Goal: Transaction & Acquisition: Purchase product/service

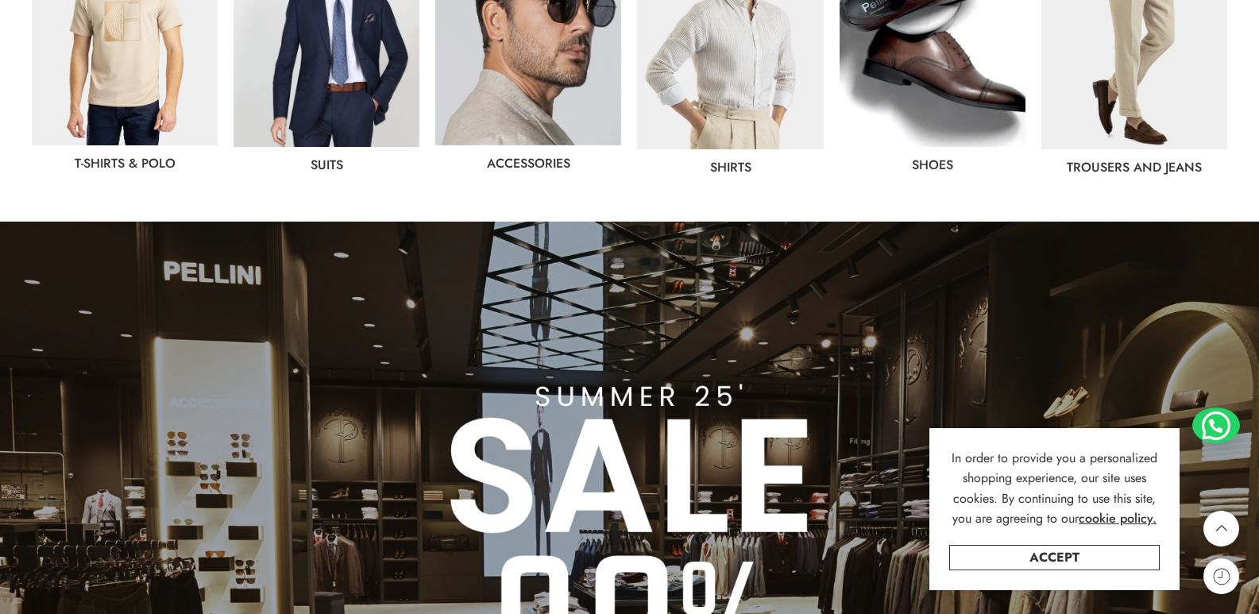
scroll to position [795, 0]
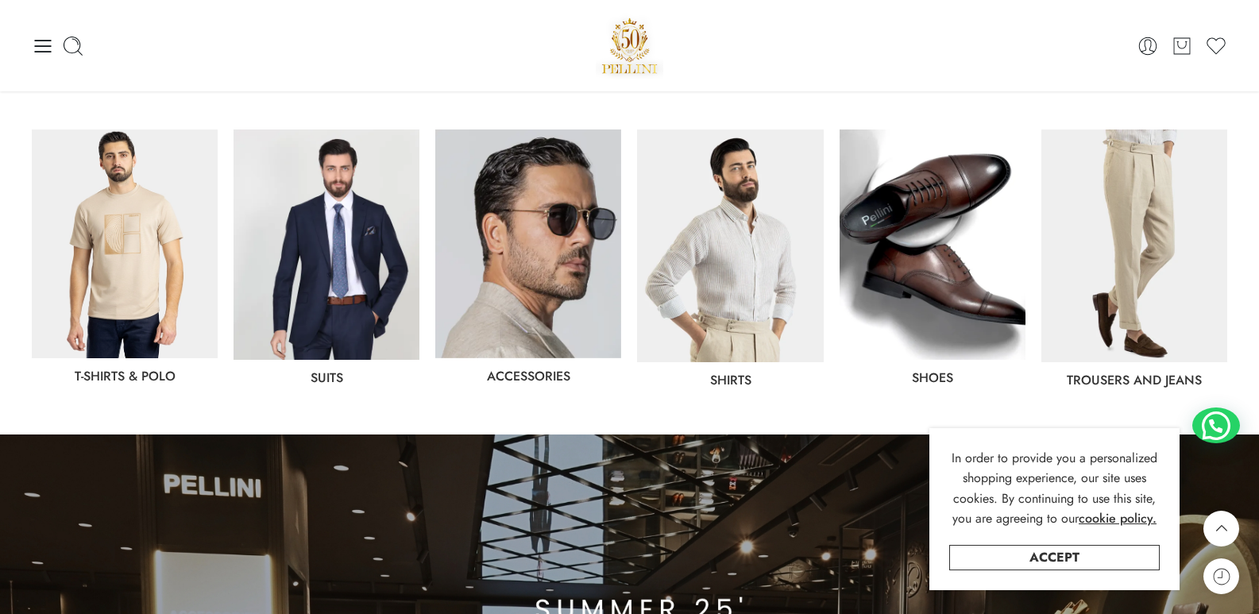
click at [290, 178] on img at bounding box center [327, 245] width 186 height 230
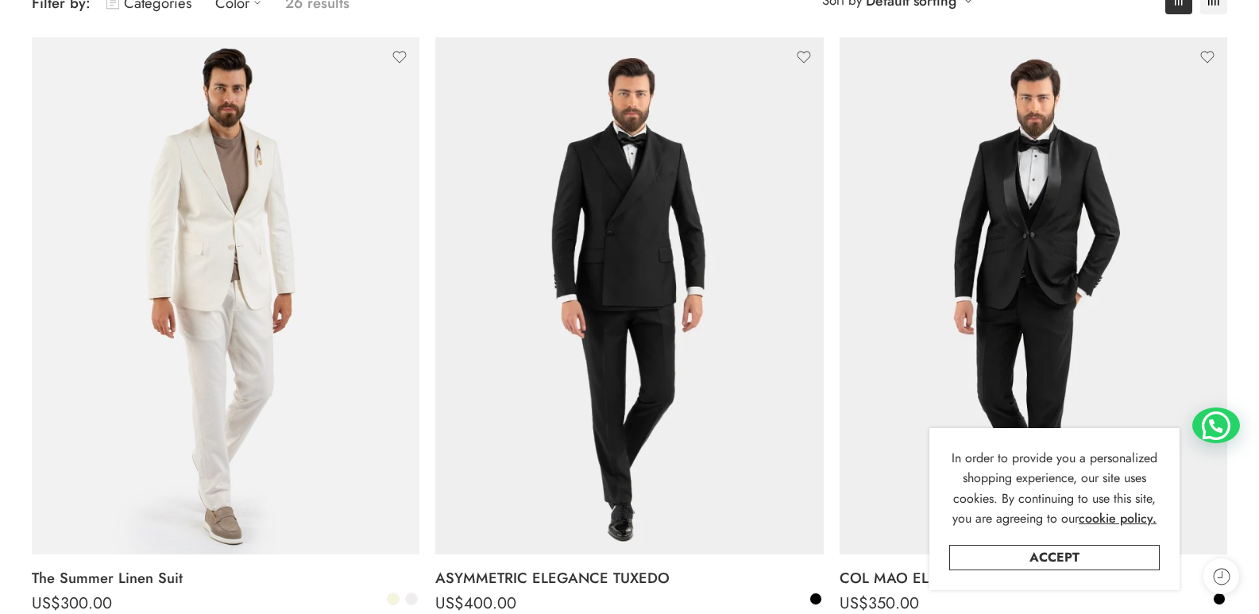
scroll to position [397, 0]
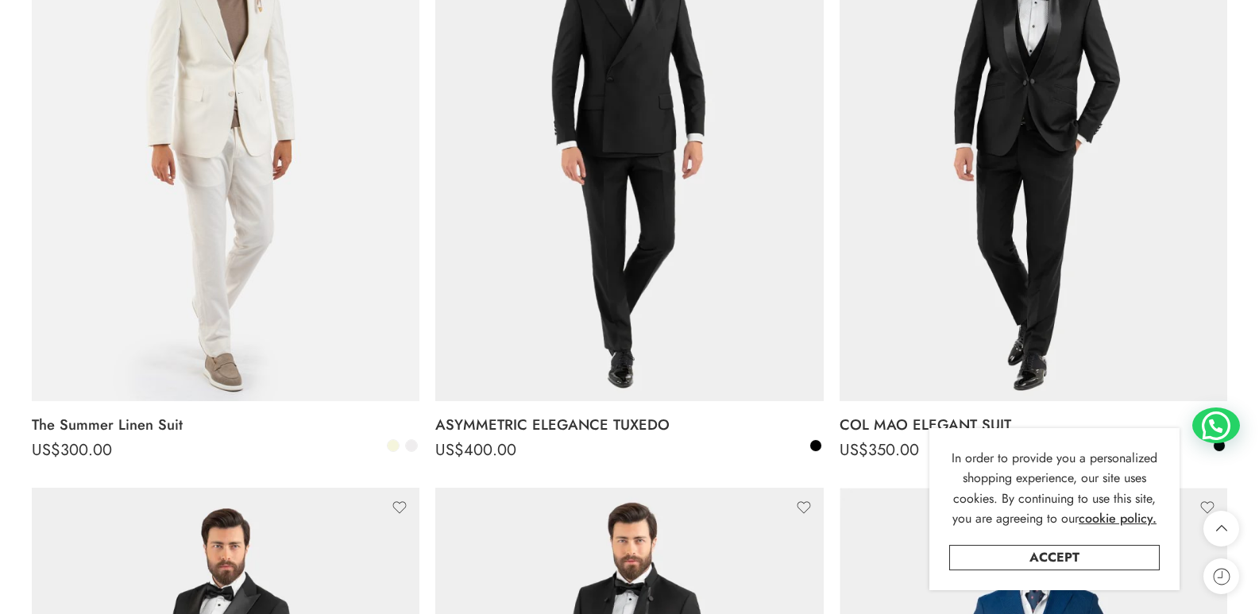
drag, startPoint x: 209, startPoint y: 176, endPoint x: 427, endPoint y: 476, distance: 370.8
click at [427, 476] on li "Select options ASYMMETRIC ELEGANCE TUXEDO US$ 400.00 US$ 400.00 48 50 52 54 56 …" at bounding box center [629, 182] width 404 height 596
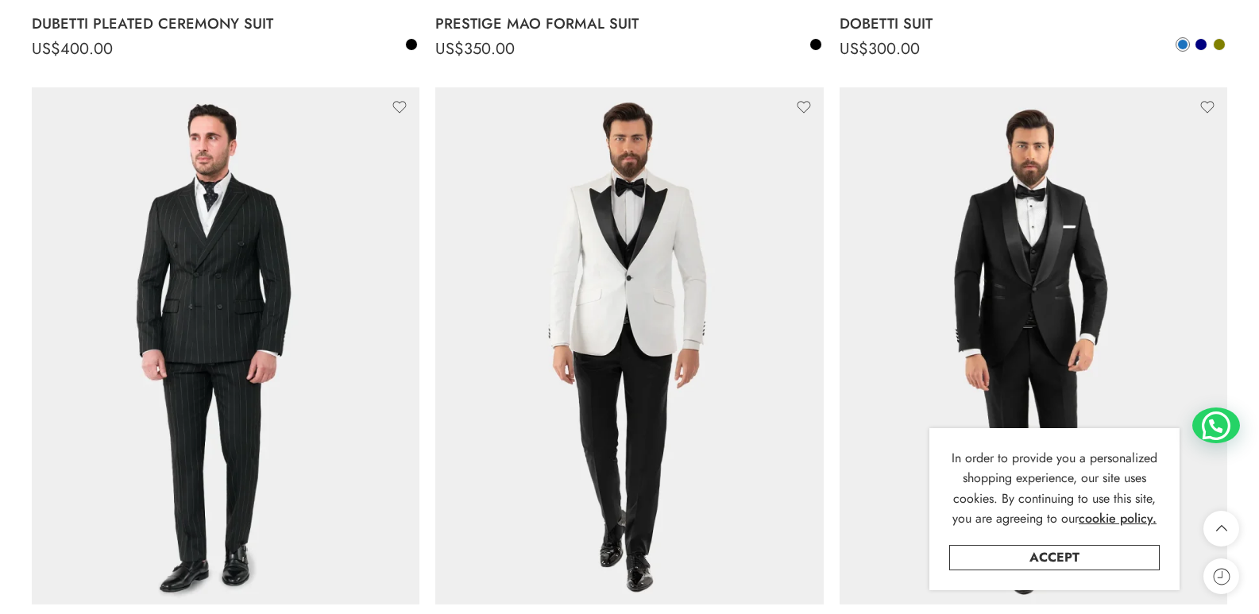
scroll to position [1430, 0]
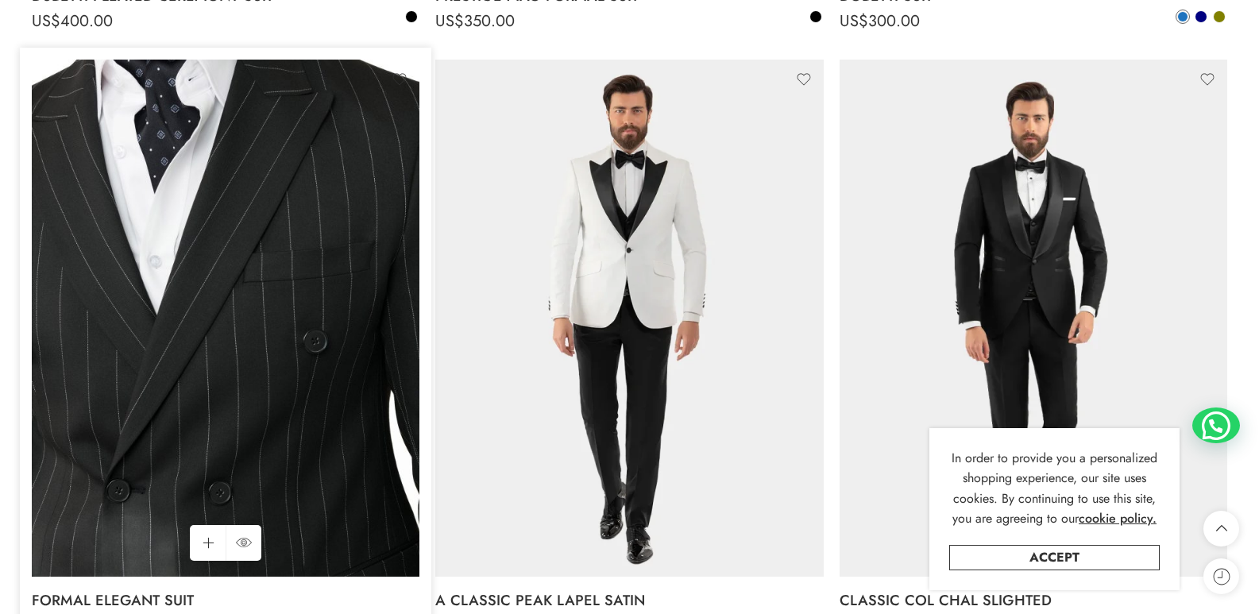
click at [250, 213] on img at bounding box center [226, 318] width 388 height 517
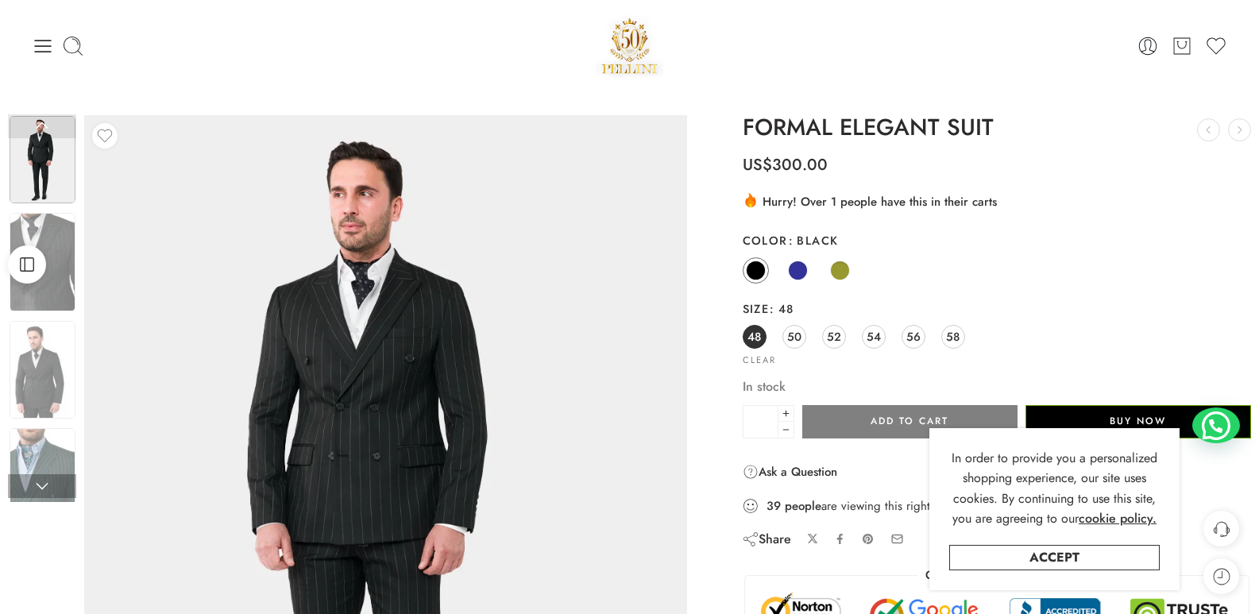
click at [36, 161] on img at bounding box center [43, 159] width 66 height 87
